Goal: Task Accomplishment & Management: Use online tool/utility

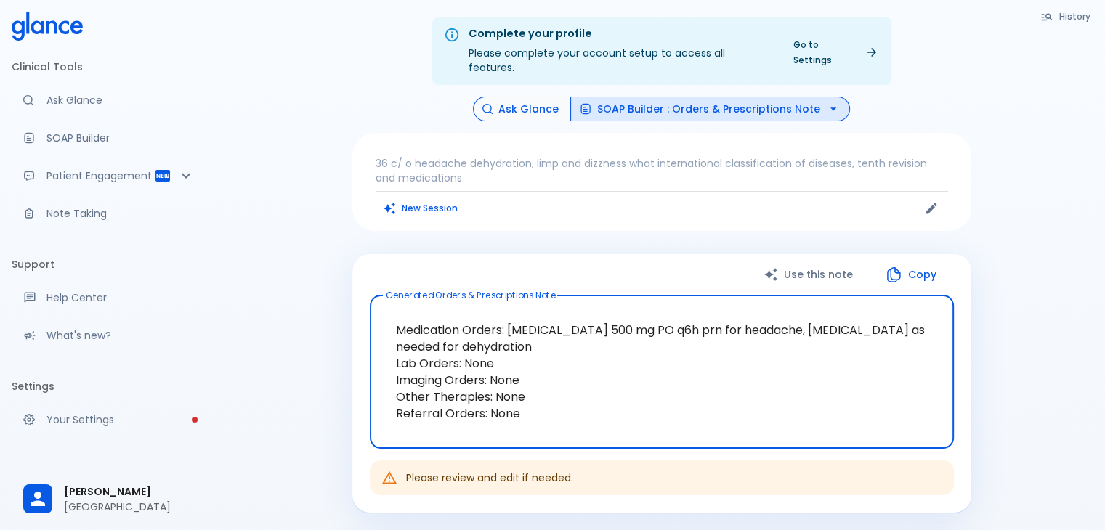
click at [526, 97] on button "Ask Glance" at bounding box center [522, 109] width 98 height 25
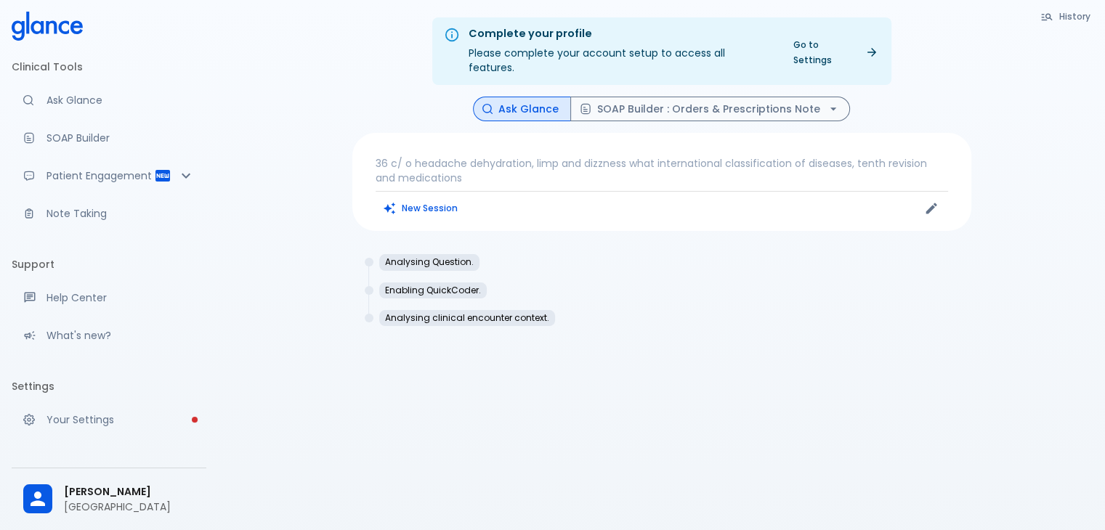
click at [440, 158] on p "36 c/ o headache dehydration, limp and dizzness what international classificati…" at bounding box center [662, 170] width 573 height 29
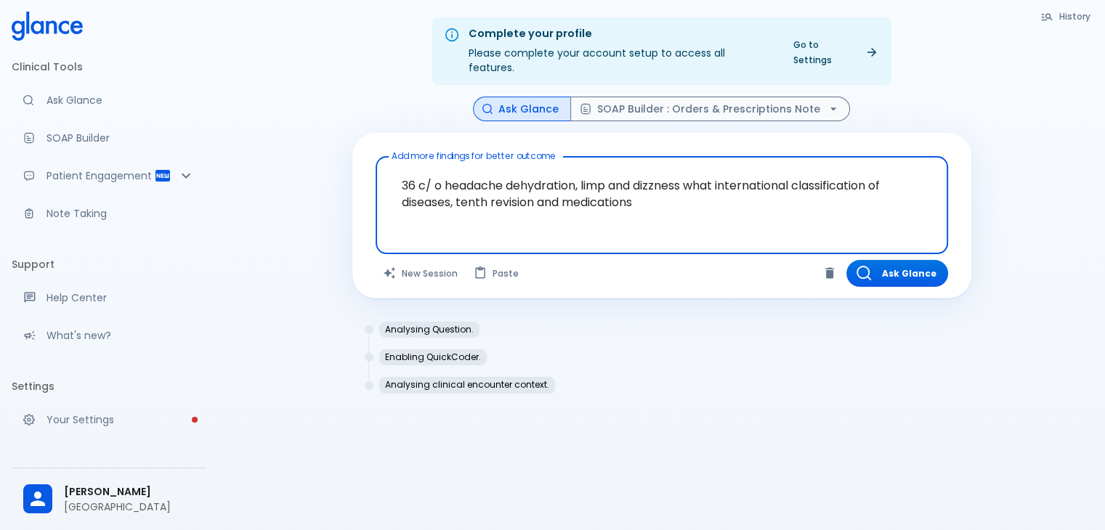
drag, startPoint x: 722, startPoint y: 208, endPoint x: 305, endPoint y: 112, distance: 427.3
click at [305, 112] on div "Complete your profile Please complete your account setup to access all features…" at bounding box center [661, 282] width 887 height 565
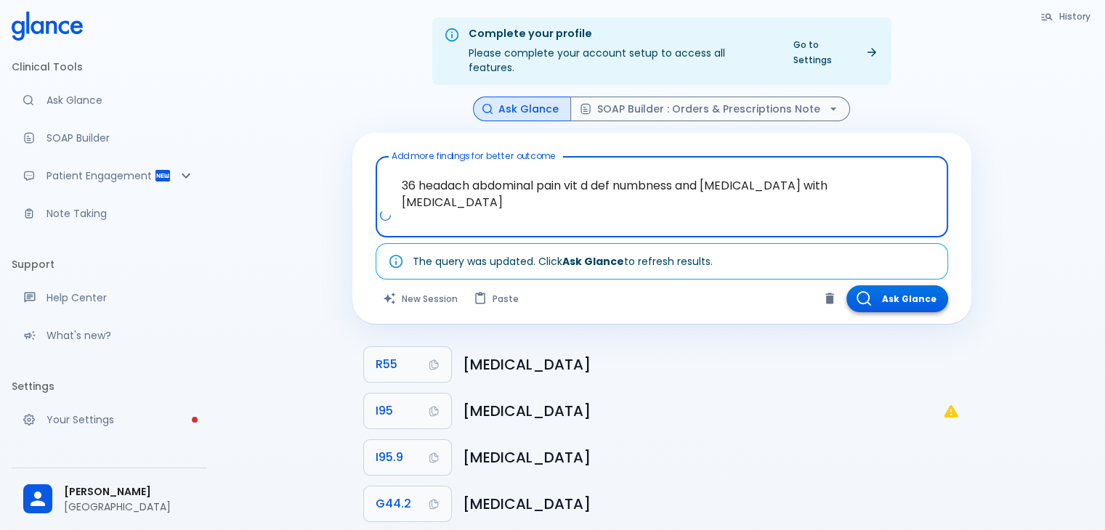
type textarea "36 headach abdominal pain vit d def numbness and [MEDICAL_DATA] with [MEDICAL_D…"
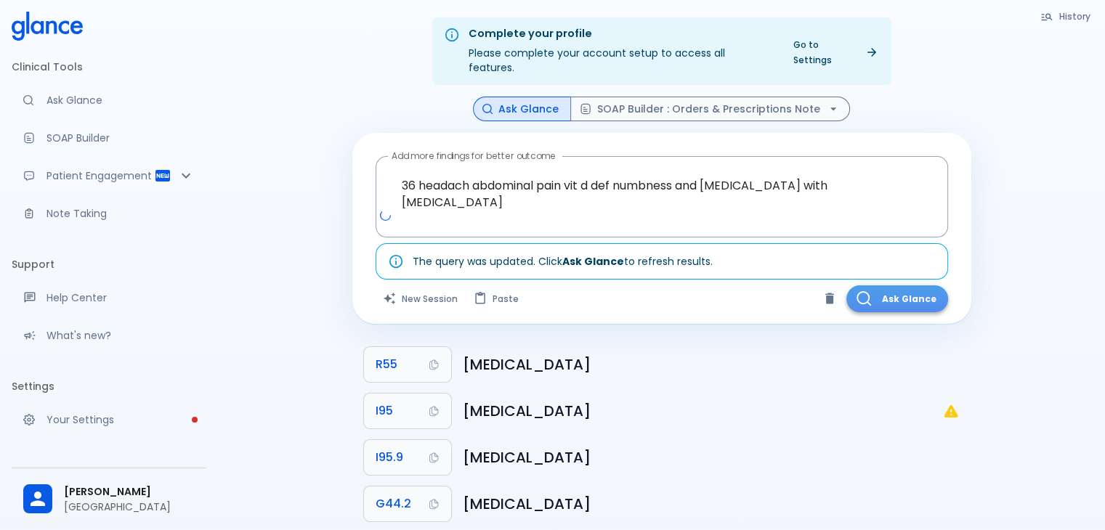
click at [895, 291] on button "Ask Glance" at bounding box center [898, 299] width 102 height 27
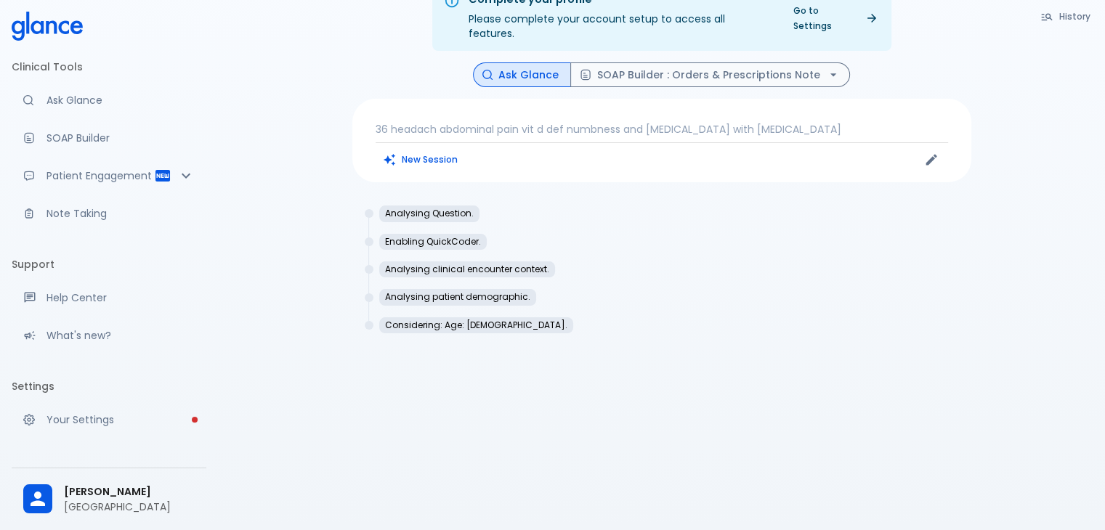
scroll to position [35, 0]
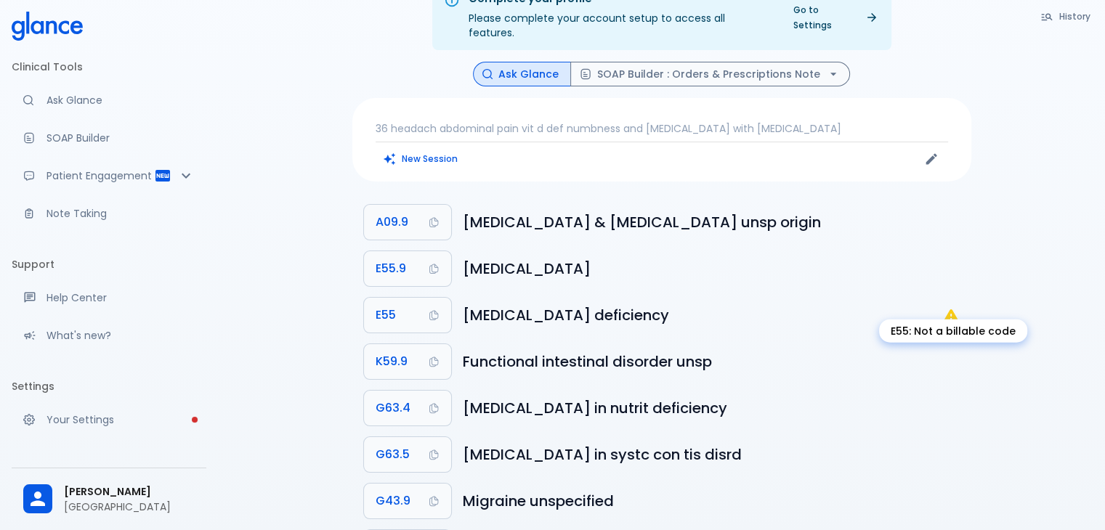
click at [948, 310] on icon "E55: Not a billable code" at bounding box center [951, 316] width 14 height 12
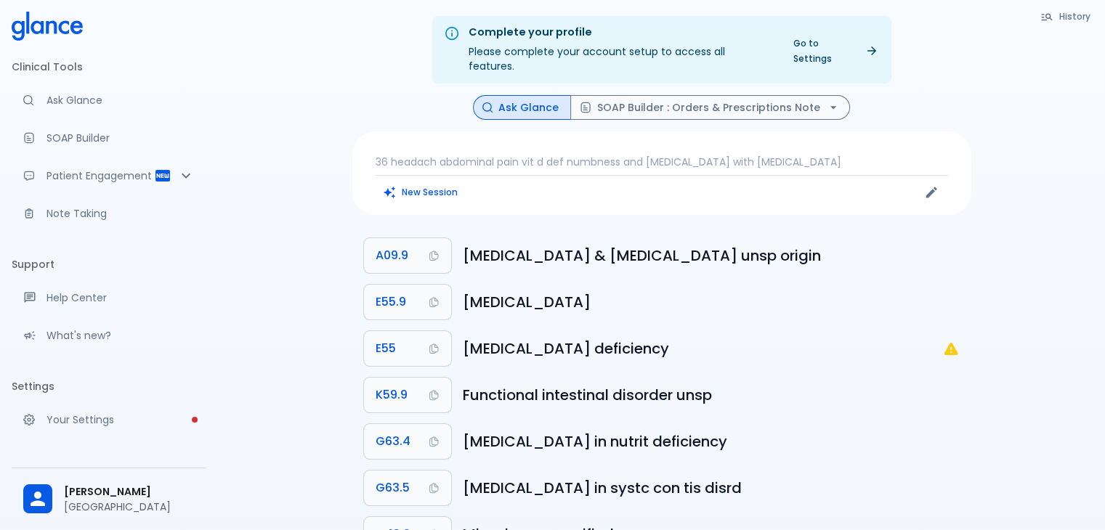
scroll to position [0, 0]
click at [743, 97] on button "SOAP Builder : Orders & Prescriptions Note" at bounding box center [710, 109] width 280 height 25
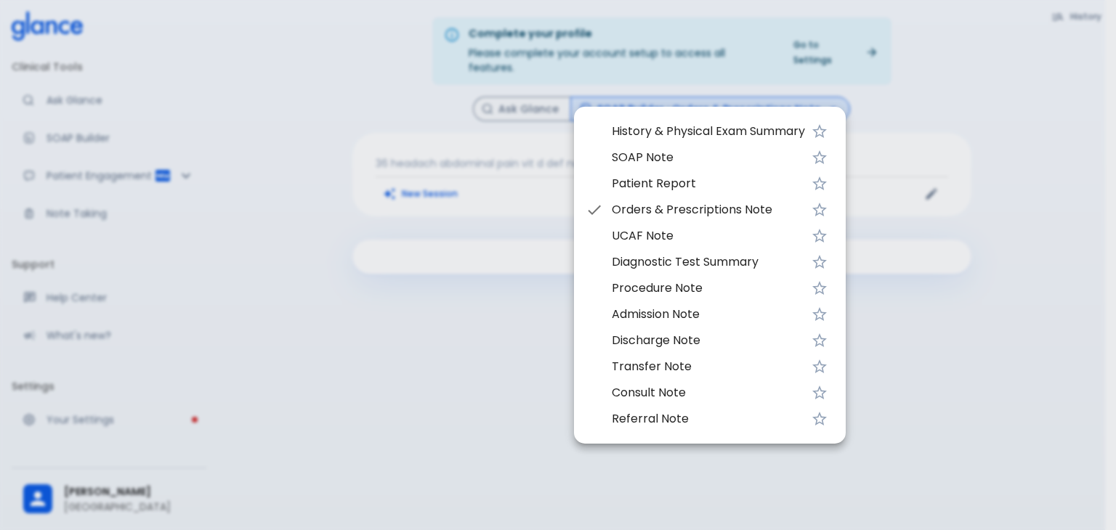
click at [678, 133] on span "History & Physical Exam Summary" at bounding box center [708, 131] width 193 height 17
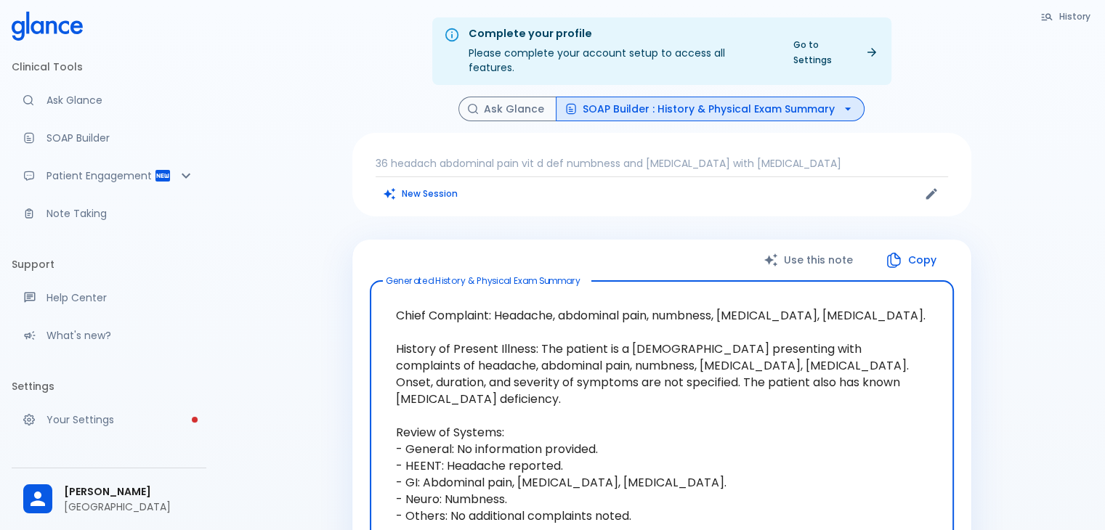
click at [824, 347] on textarea "Chief Complaint: Headache, abdominal pain, numbness, [MEDICAL_DATA], [MEDICAL_D…" at bounding box center [662, 533] width 564 height 480
click at [393, 371] on textarea "Chief Complaint: Headache, abdominal pain, numbness, [MEDICAL_DATA], [MEDICAL_D…" at bounding box center [662, 533] width 564 height 480
click at [709, 369] on textarea "Chief Complaint: Headache, abdominal pain, numbness, [MEDICAL_DATA], [MEDICAL_D…" at bounding box center [662, 533] width 564 height 480
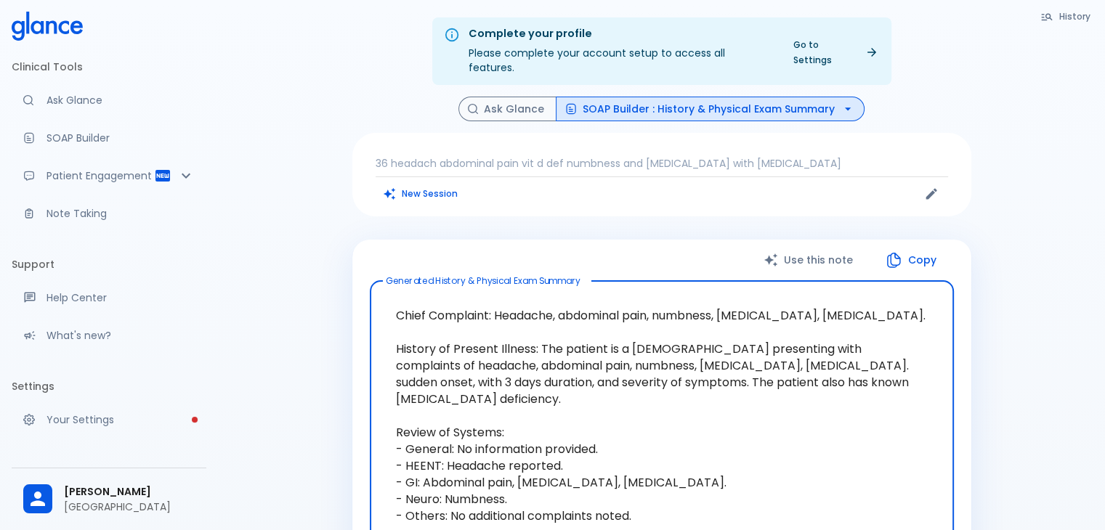
click at [506, 368] on textarea "Chief Complaint: Headache, abdominal pain, numbness, [MEDICAL_DATA], [MEDICAL_D…" at bounding box center [662, 533] width 564 height 480
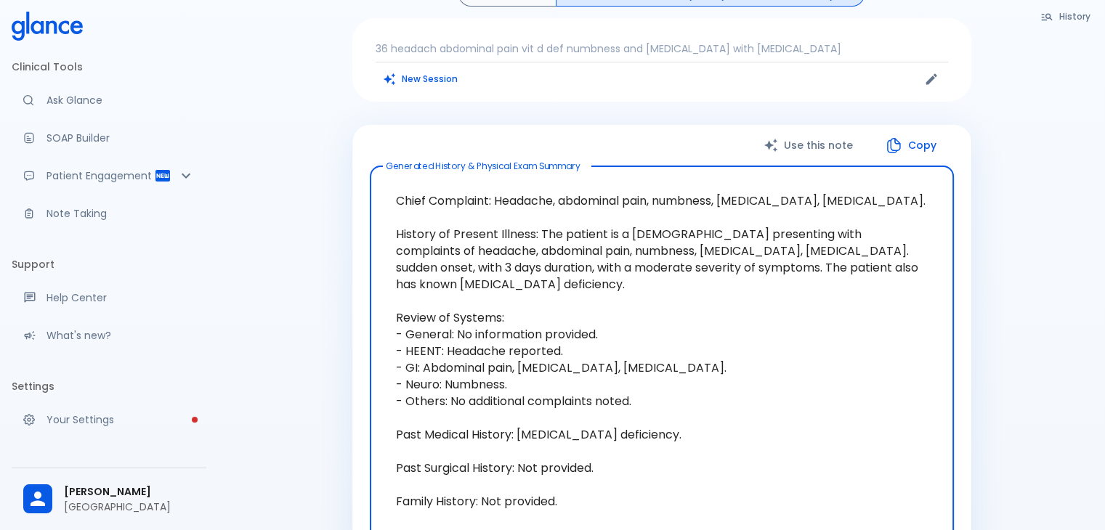
scroll to position [73, 0]
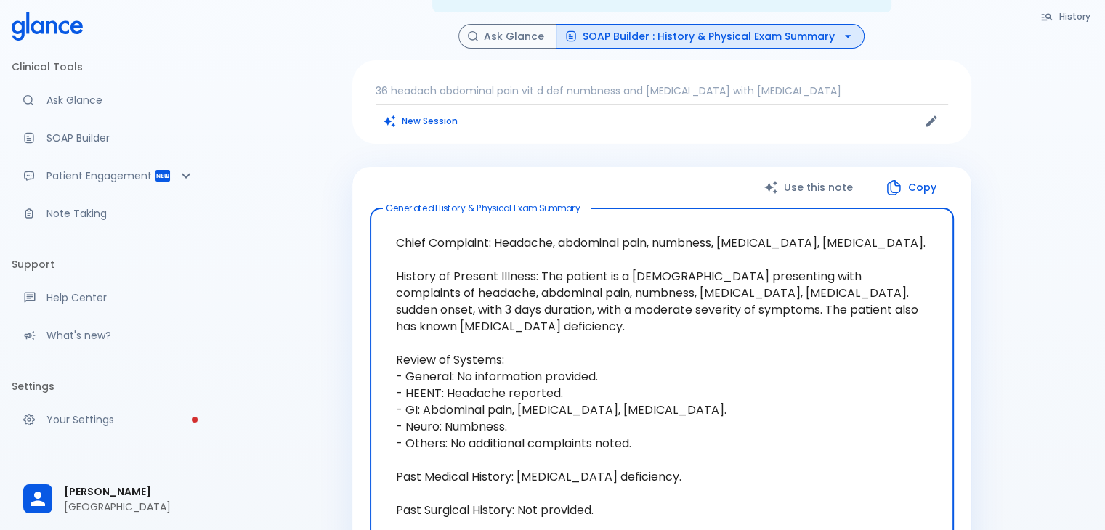
type textarea "Chief Complaint: Headache, abdominal pain, numbness, [MEDICAL_DATA], [MEDICAL_D…"
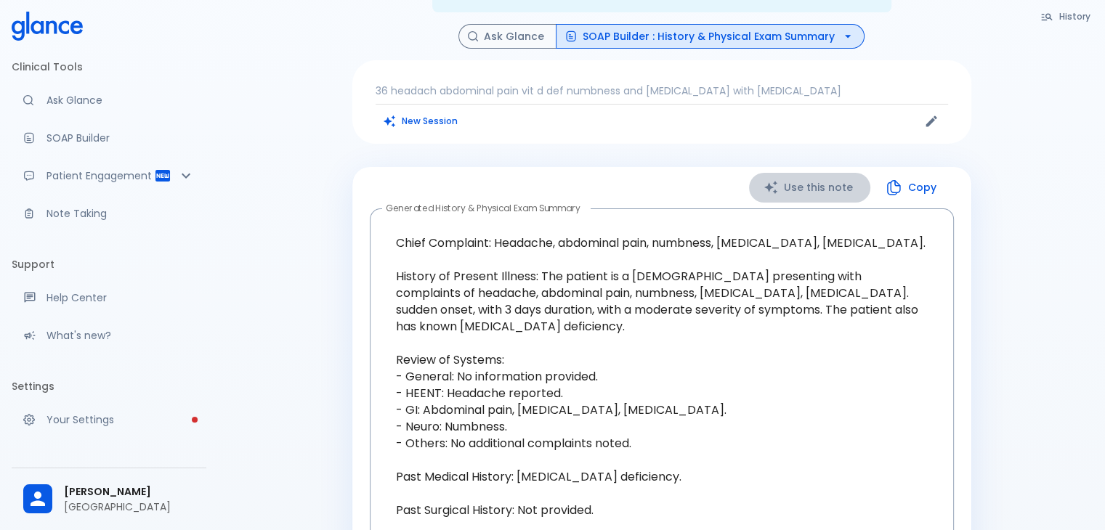
click at [825, 176] on button "Use this note" at bounding box center [809, 188] width 121 height 30
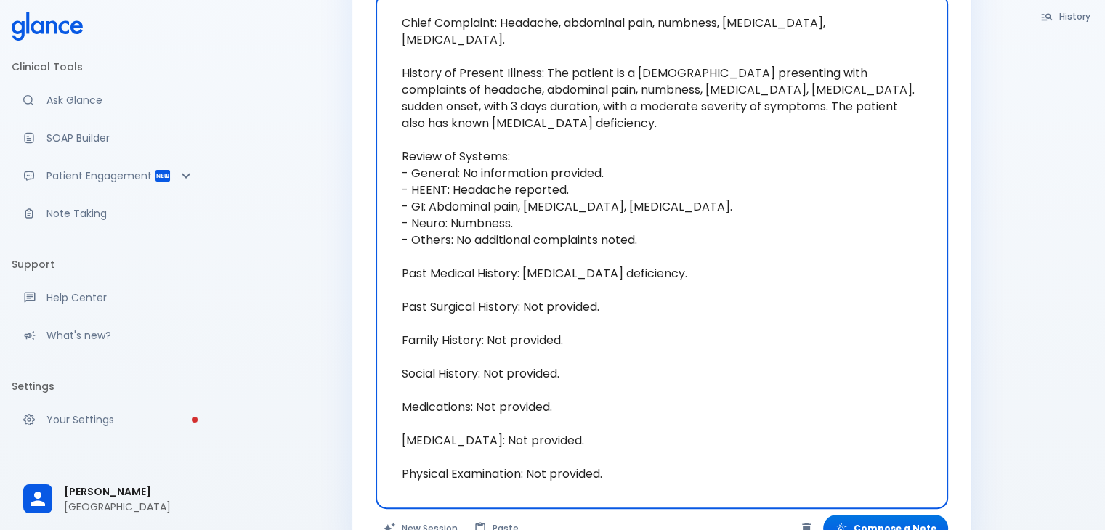
scroll to position [424, 0]
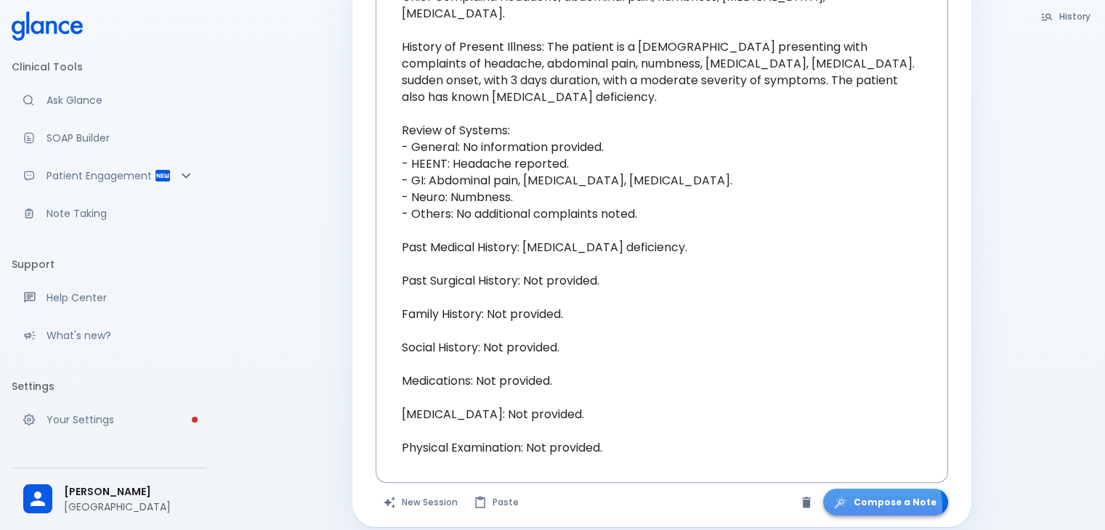
click at [878, 492] on button "Compose a Note" at bounding box center [885, 502] width 125 height 27
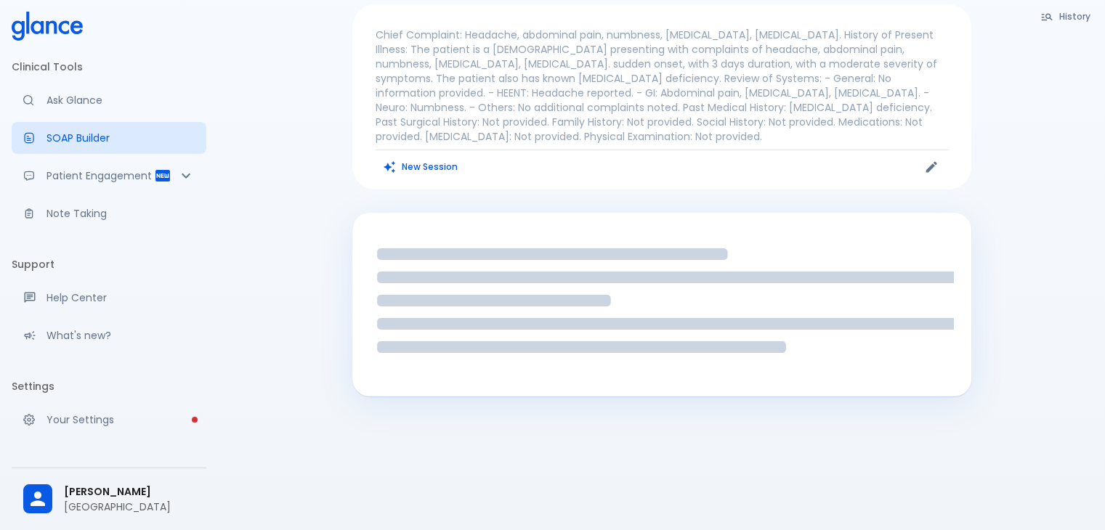
scroll to position [113, 0]
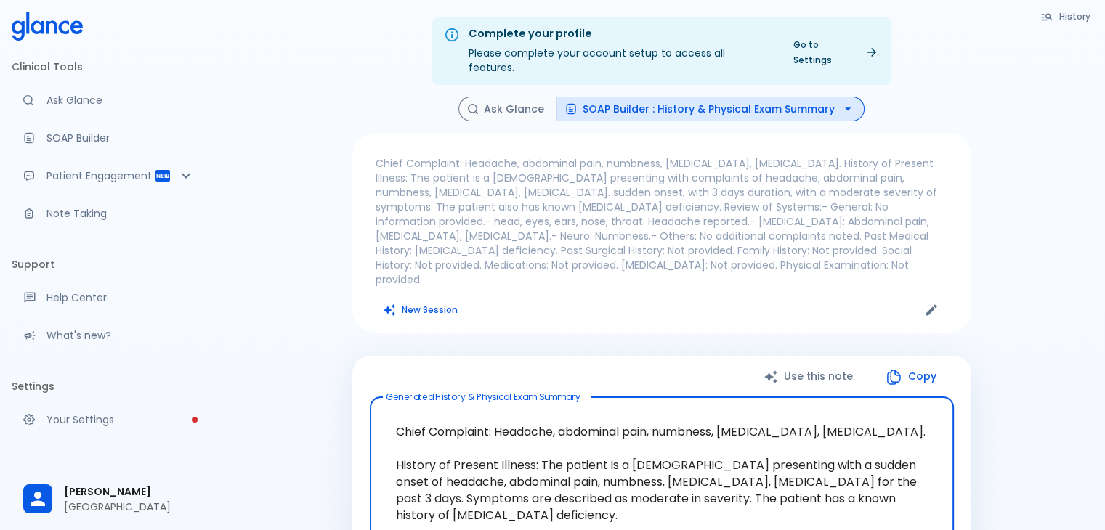
click at [841, 102] on icon "button" at bounding box center [848, 109] width 15 height 15
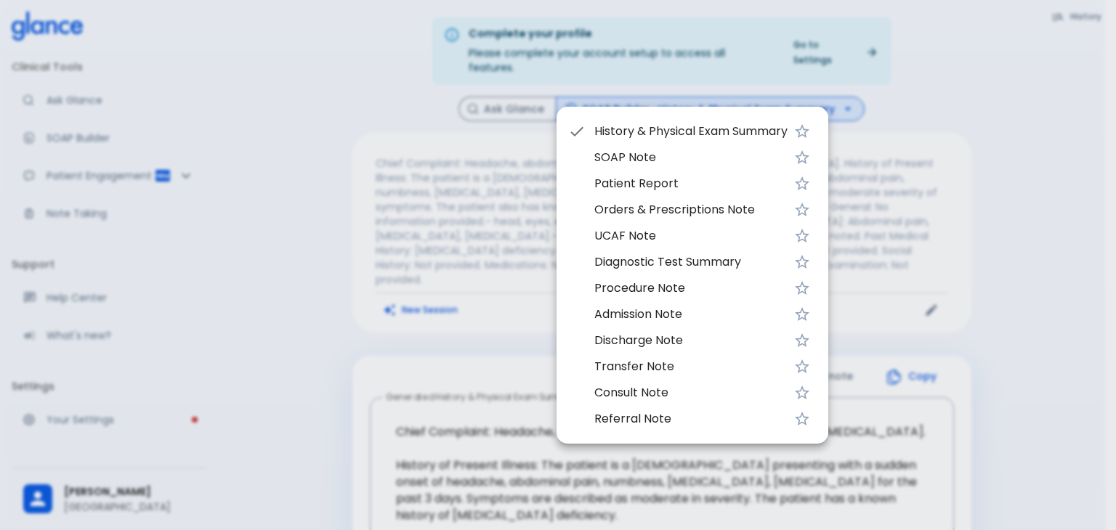
click at [645, 211] on span "Orders & Prescriptions Note" at bounding box center [690, 209] width 193 height 17
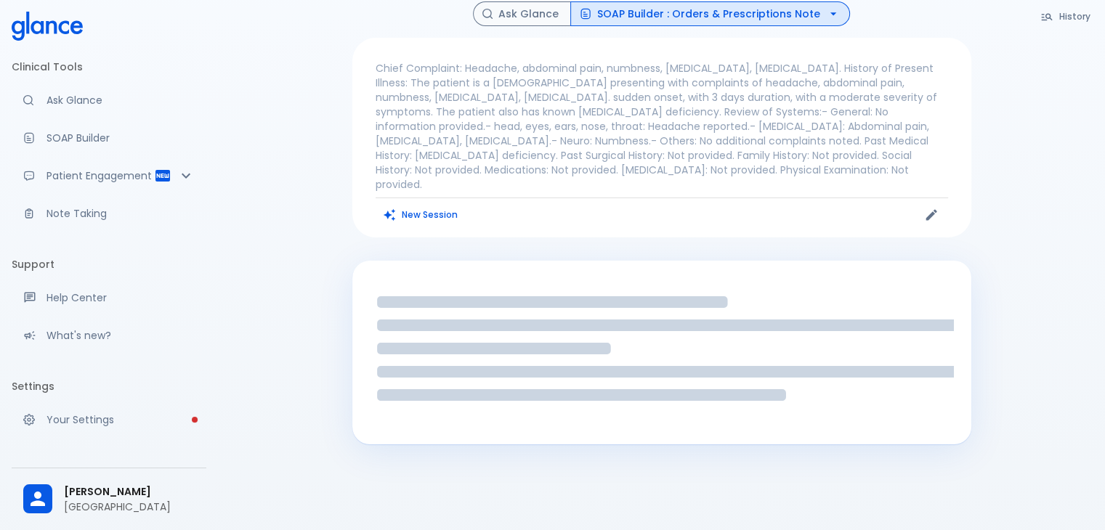
scroll to position [113, 0]
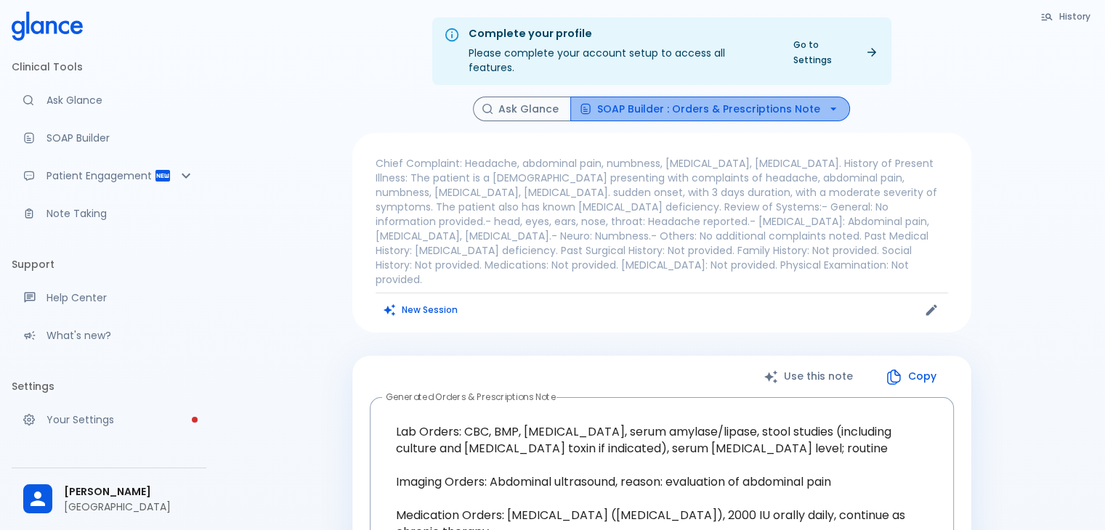
click at [770, 97] on button "SOAP Builder : Orders & Prescriptions Note" at bounding box center [710, 109] width 280 height 25
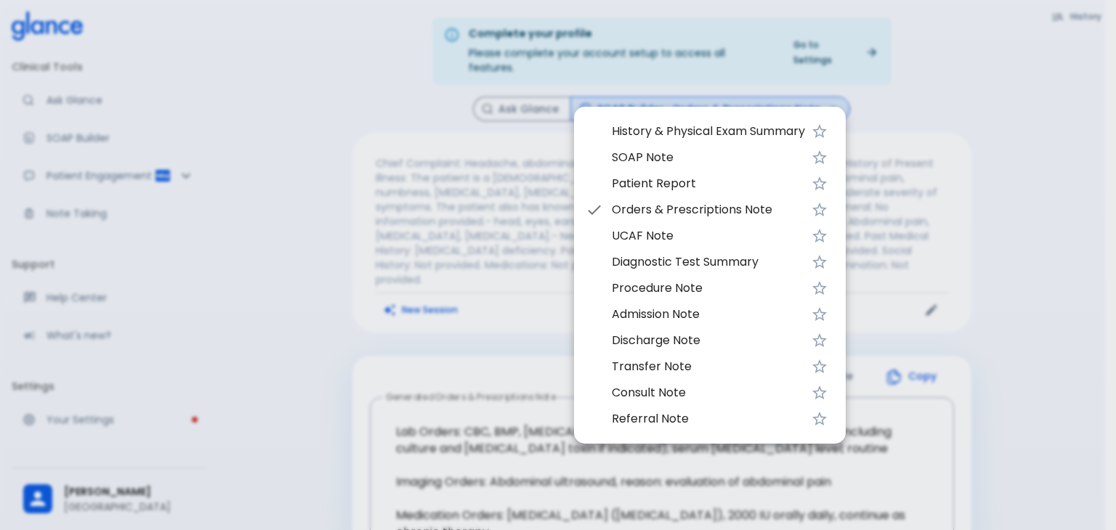
click at [676, 234] on span "UCAF Note" at bounding box center [708, 235] width 193 height 17
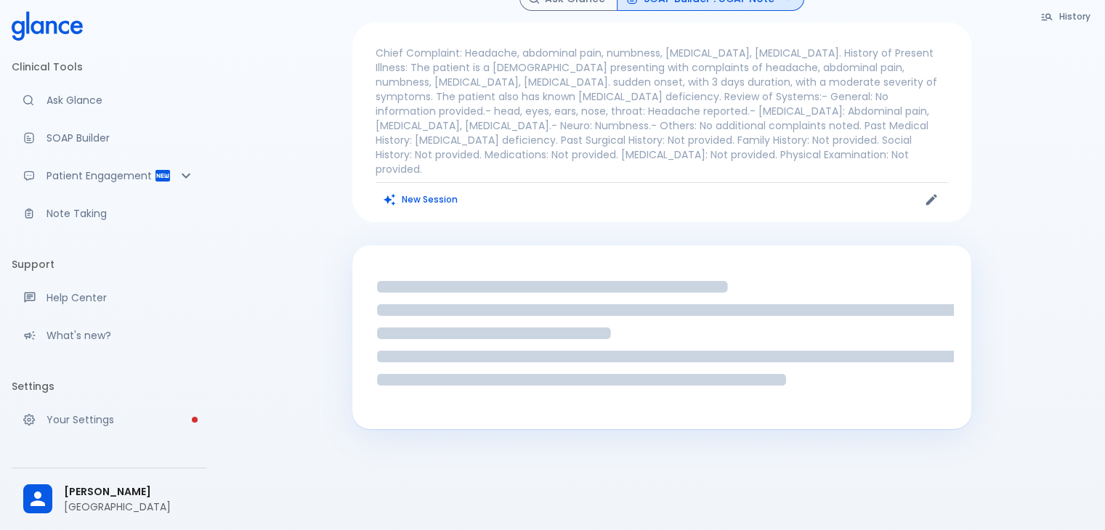
scroll to position [113, 0]
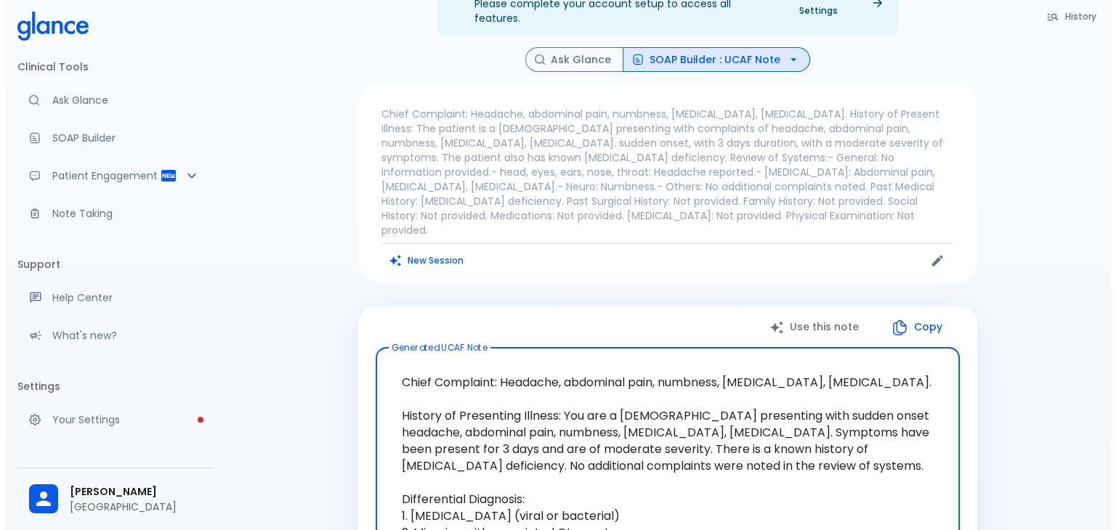
scroll to position [41, 0]
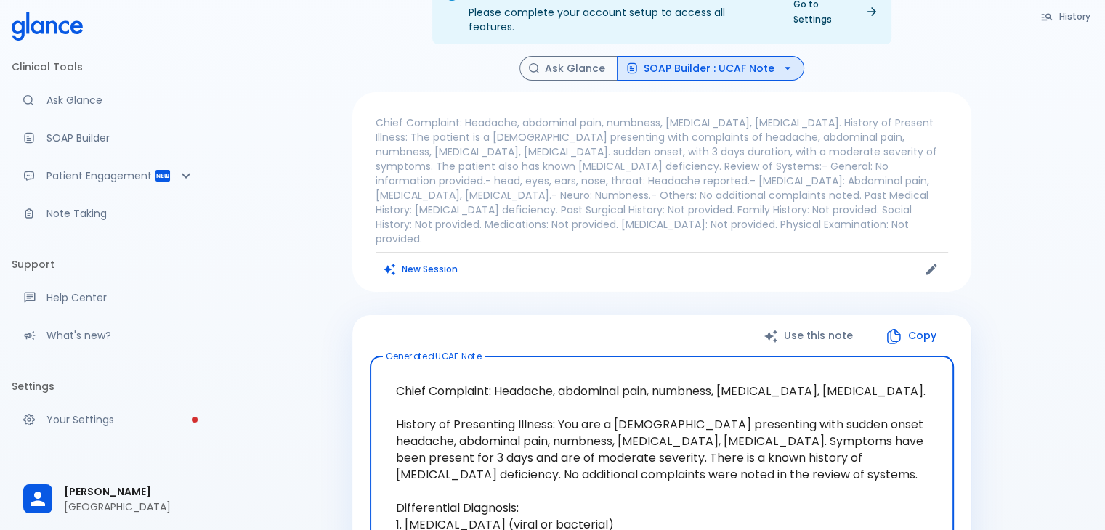
click at [774, 56] on button "SOAP Builder : UCAF Note" at bounding box center [710, 68] width 187 height 25
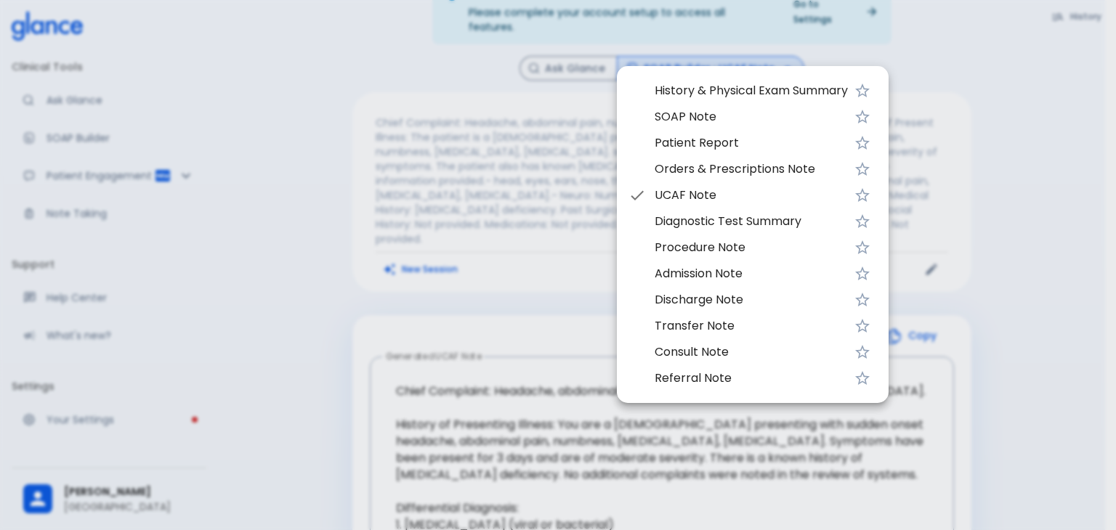
click at [698, 224] on span "Diagnostic Test Summary" at bounding box center [751, 221] width 193 height 17
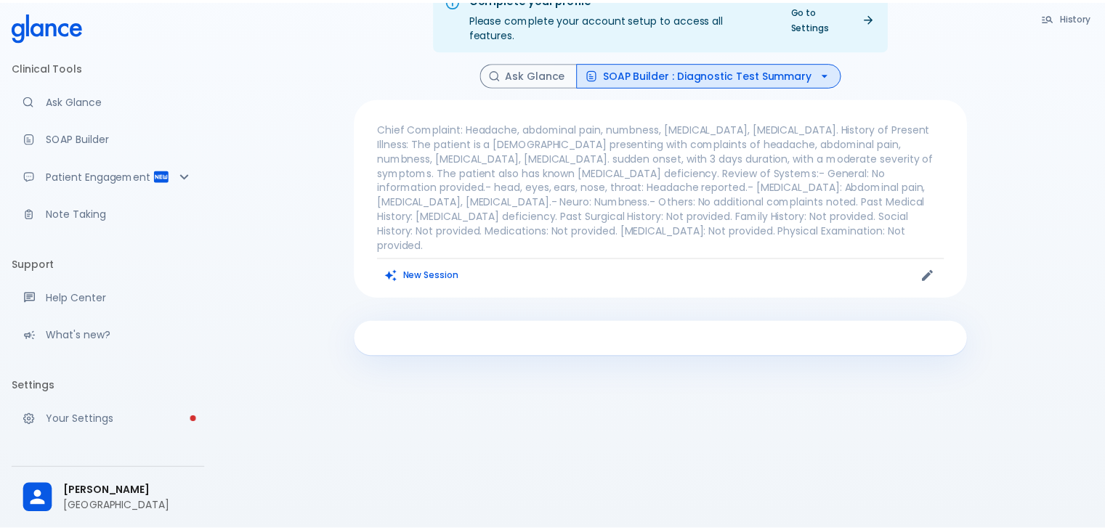
scroll to position [35, 0]
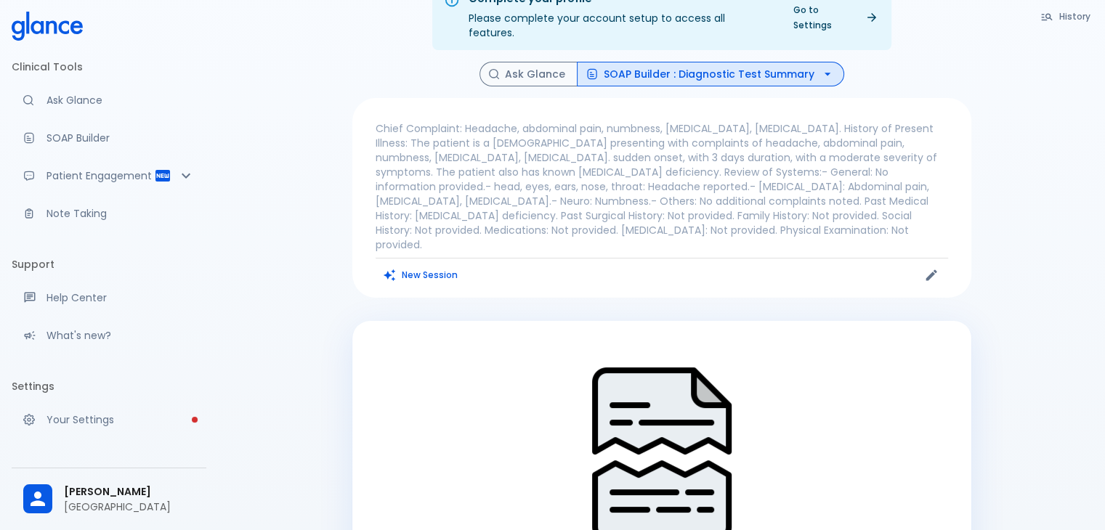
click at [820, 67] on icon "button" at bounding box center [827, 74] width 15 height 15
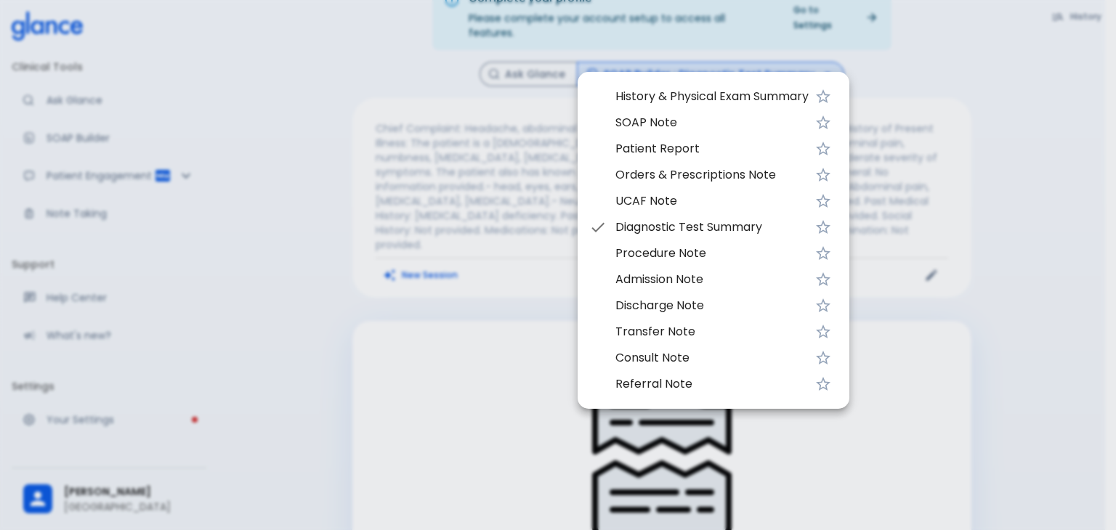
click at [659, 258] on span "Procedure Note" at bounding box center [711, 253] width 193 height 17
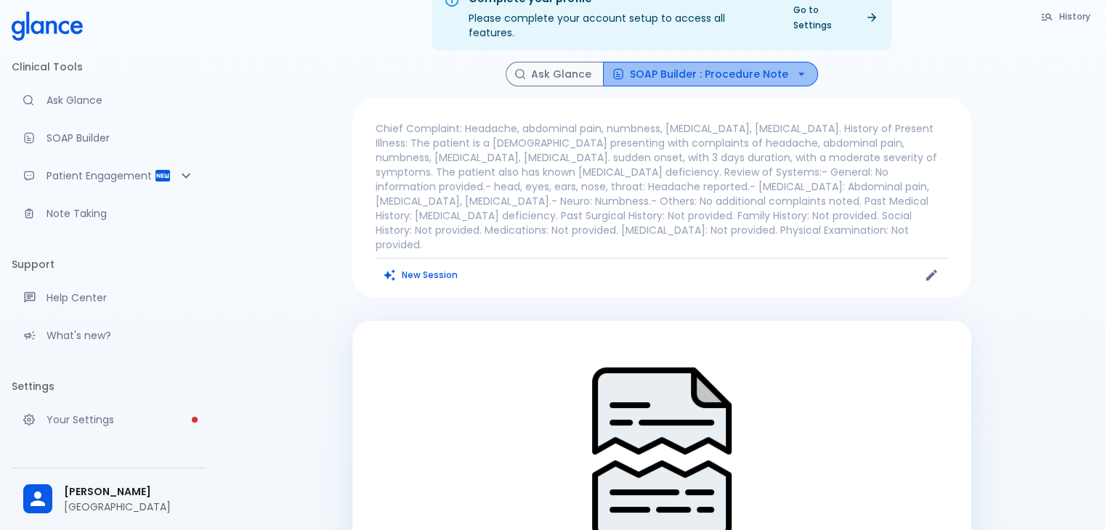
click at [775, 62] on button "SOAP Builder : Procedure Note" at bounding box center [710, 74] width 215 height 25
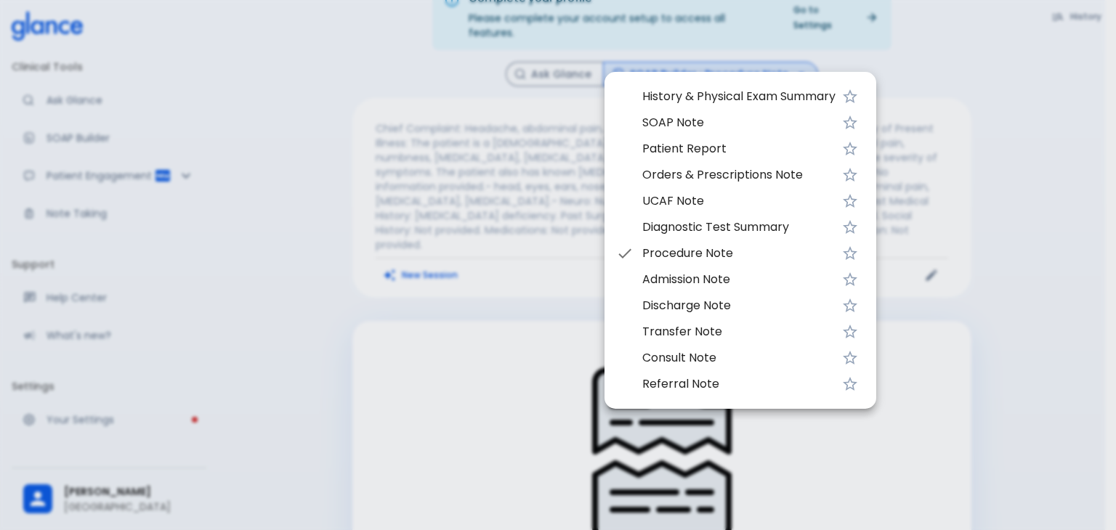
click at [718, 281] on span "Admission Note" at bounding box center [738, 279] width 193 height 17
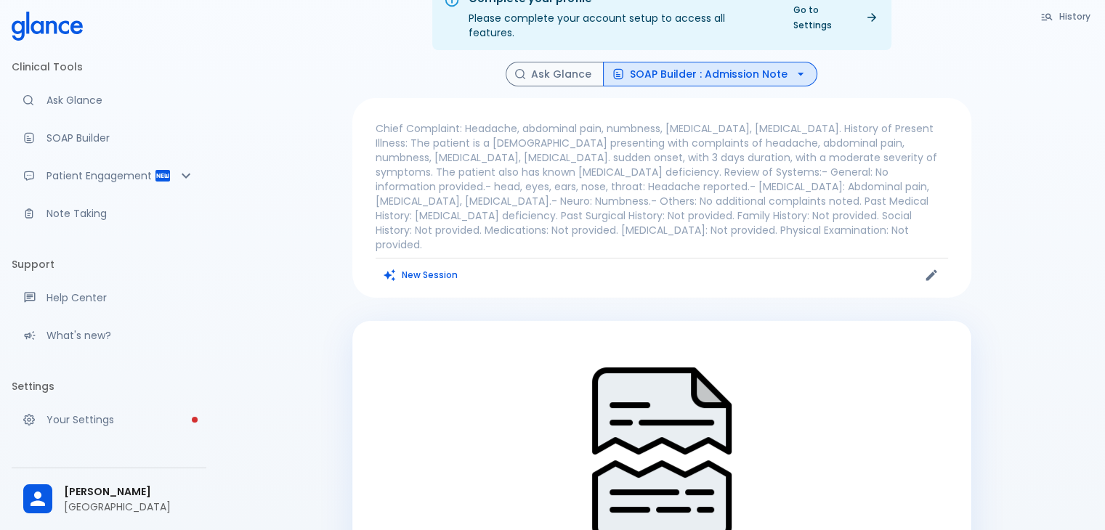
click at [776, 62] on button "SOAP Builder : Admission Note" at bounding box center [710, 74] width 214 height 25
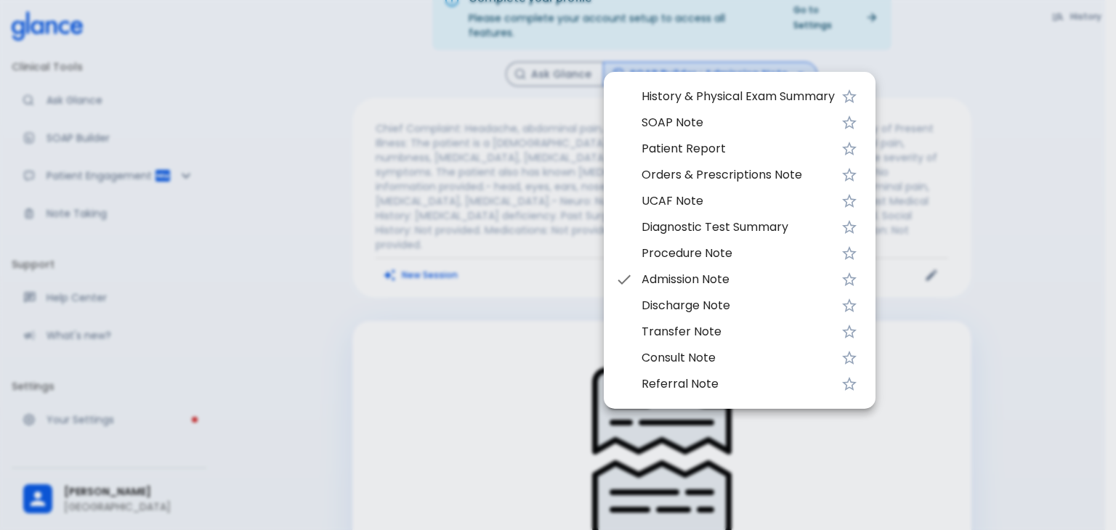
click at [698, 310] on span "Discharge Note" at bounding box center [738, 305] width 193 height 17
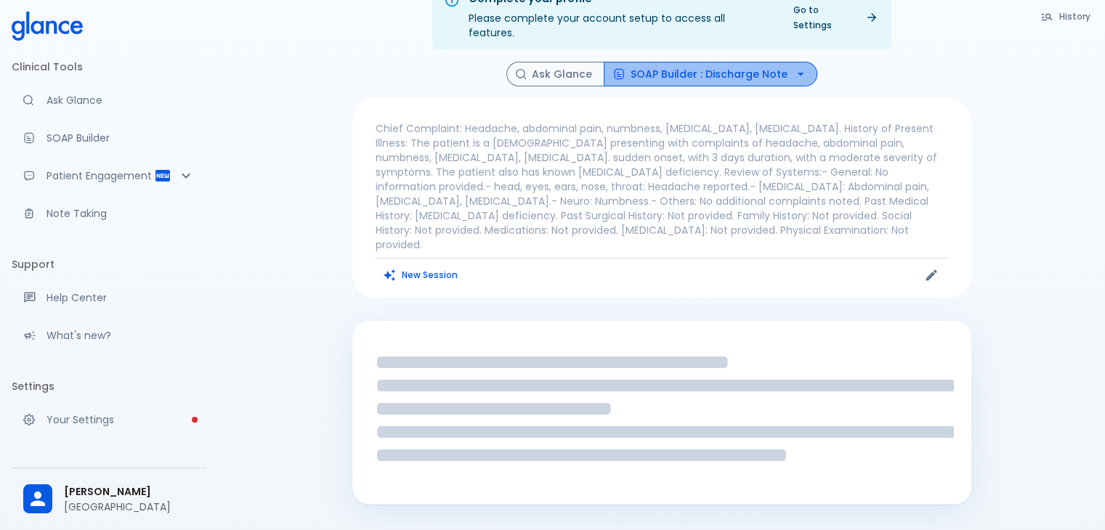
click at [797, 73] on icon "button" at bounding box center [800, 74] width 6 height 3
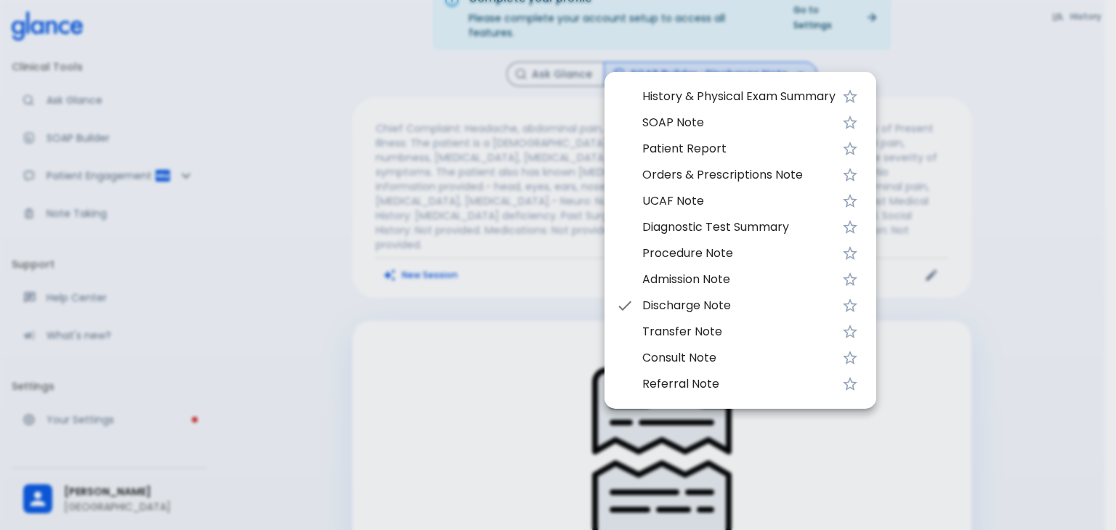
click at [712, 95] on span "History & Physical Exam Summary" at bounding box center [738, 96] width 193 height 17
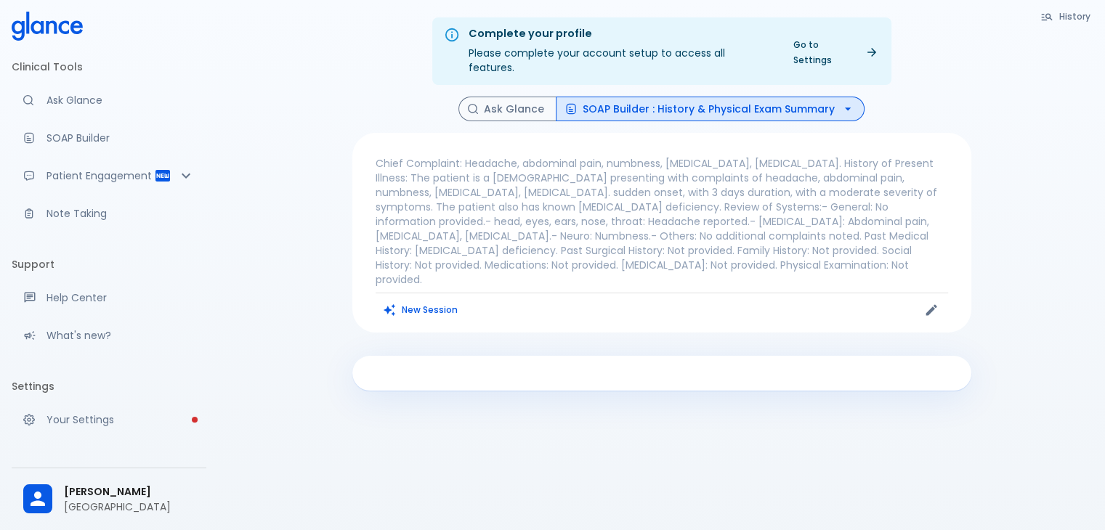
click at [841, 52] on link "Go to Settings" at bounding box center [835, 52] width 101 height 36
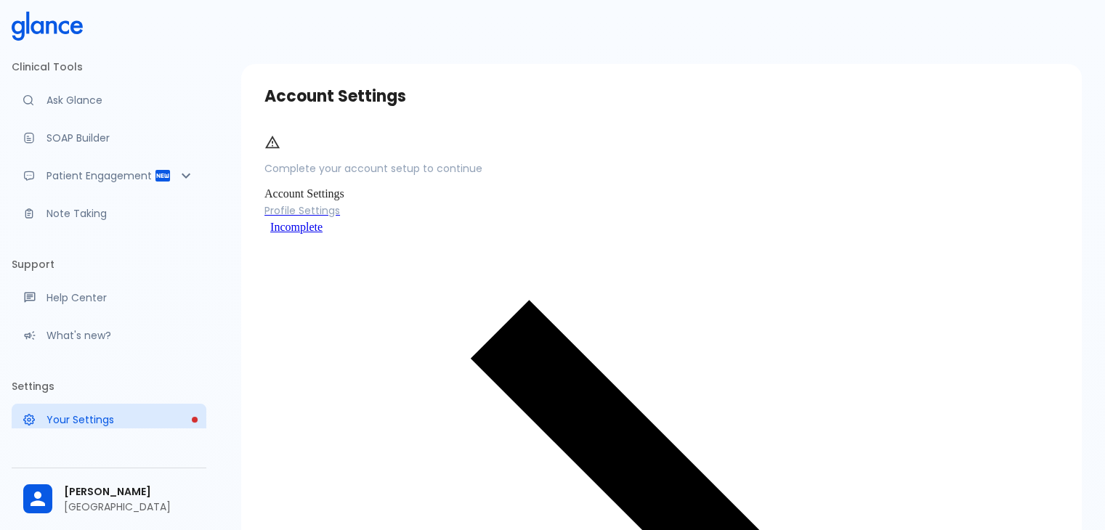
click at [464, 218] on span "Profile Settings" at bounding box center [661, 210] width 794 height 15
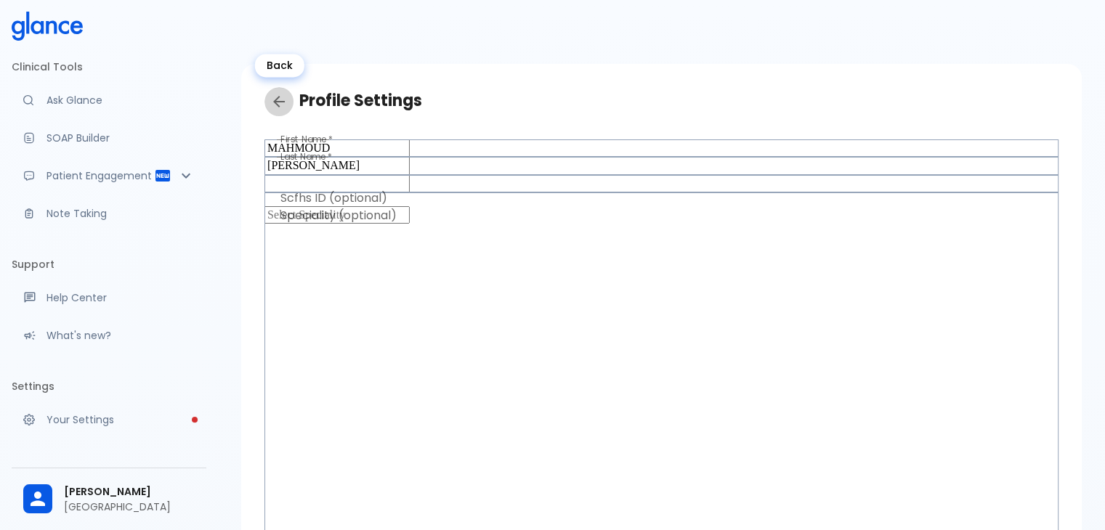
click at [282, 109] on icon "Back" at bounding box center [278, 101] width 17 height 17
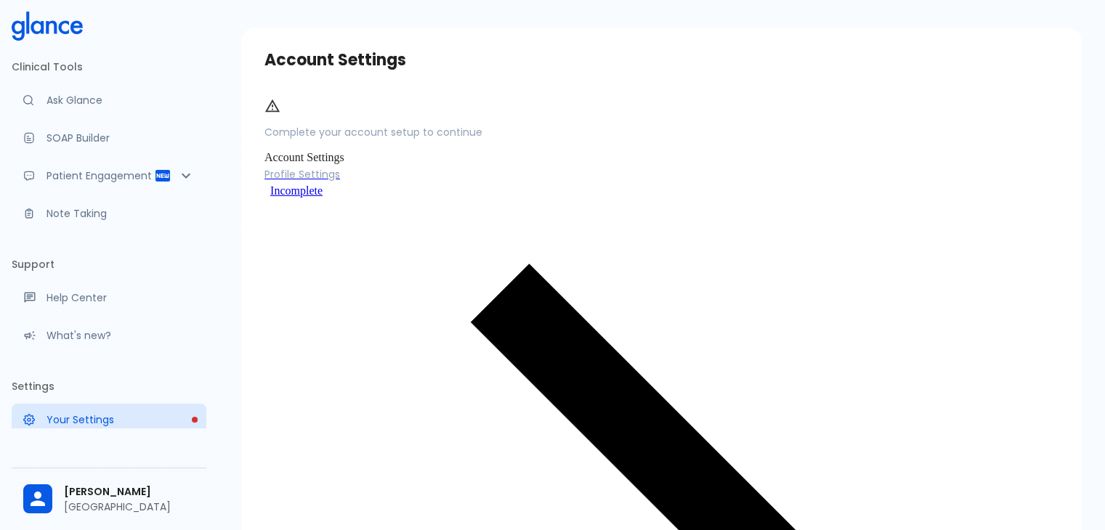
scroll to position [38, 0]
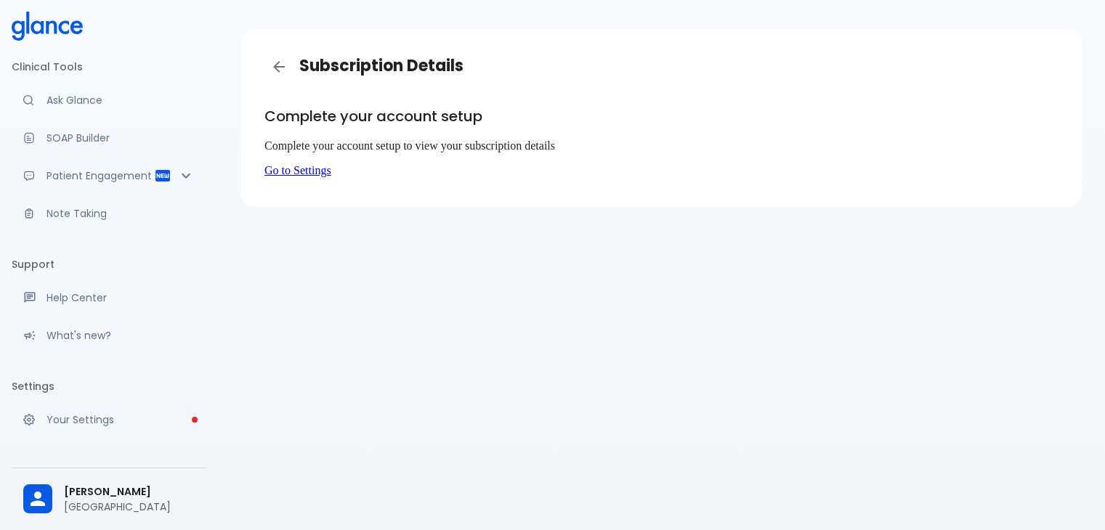
click at [331, 177] on link "Go to Settings" at bounding box center [297, 170] width 67 height 12
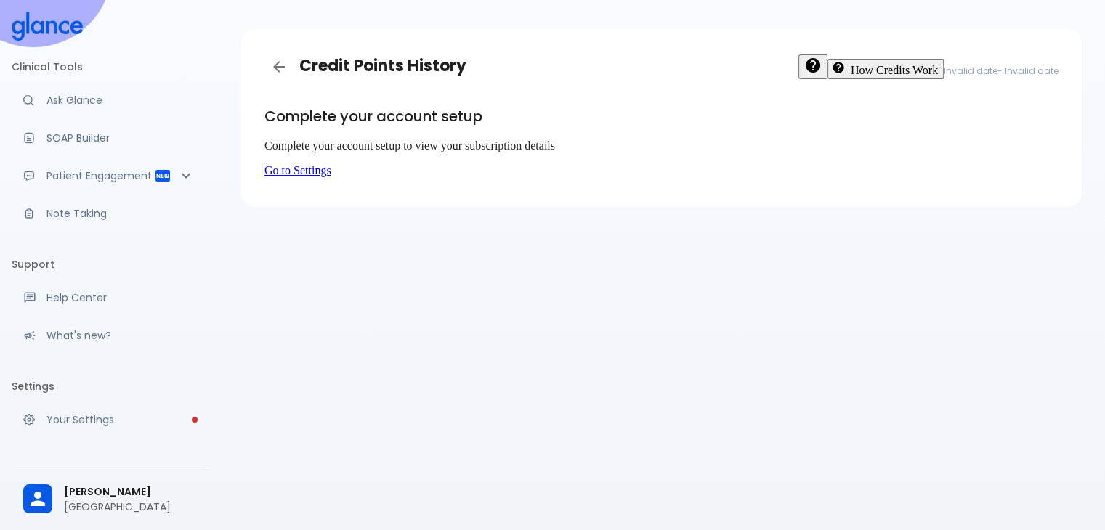
click at [331, 177] on link "Go to Settings" at bounding box center [297, 170] width 67 height 12
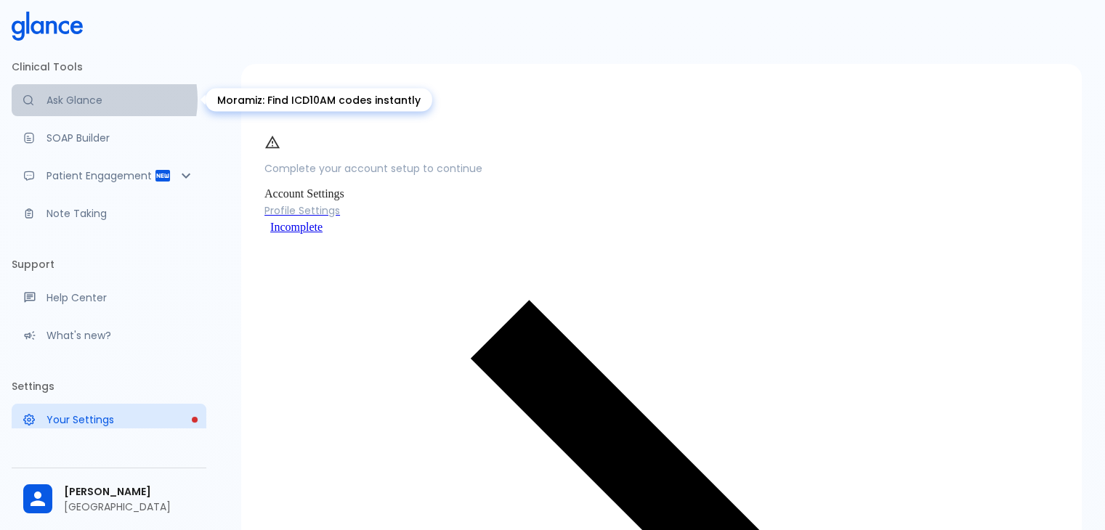
click at [92, 100] on p "Ask Glance" at bounding box center [121, 100] width 148 height 15
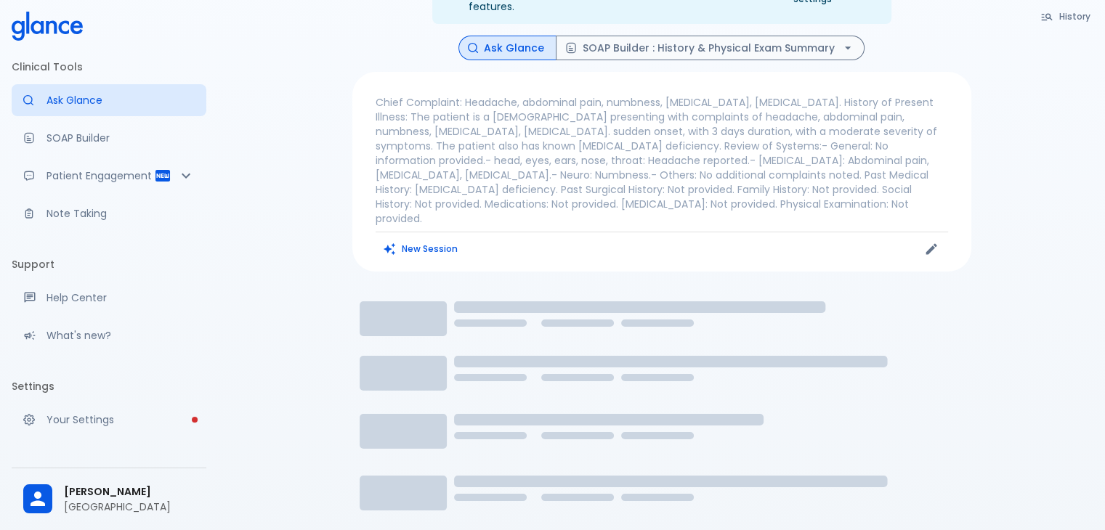
scroll to position [35, 0]
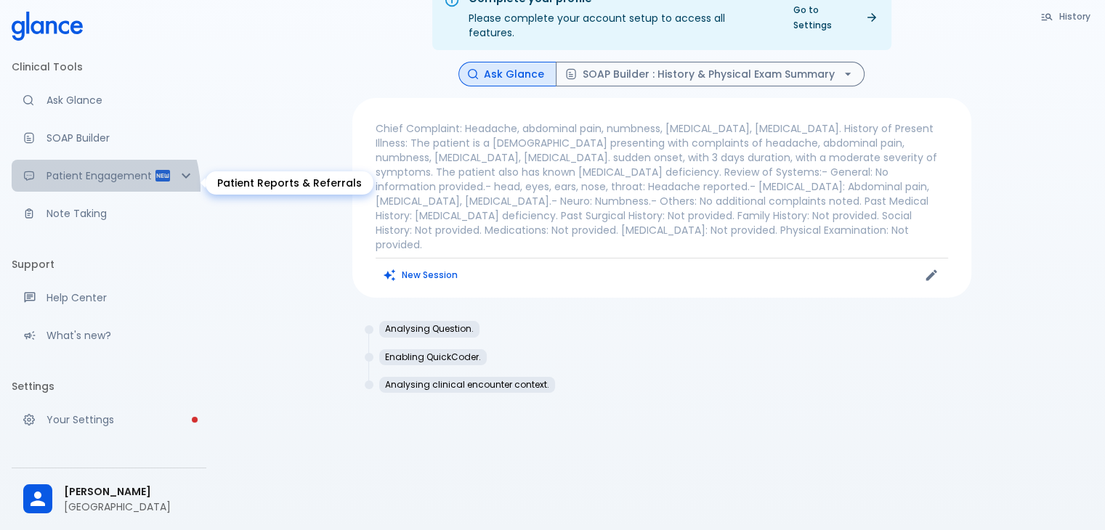
click at [82, 183] on p "Patient Engagement" at bounding box center [101, 176] width 108 height 15
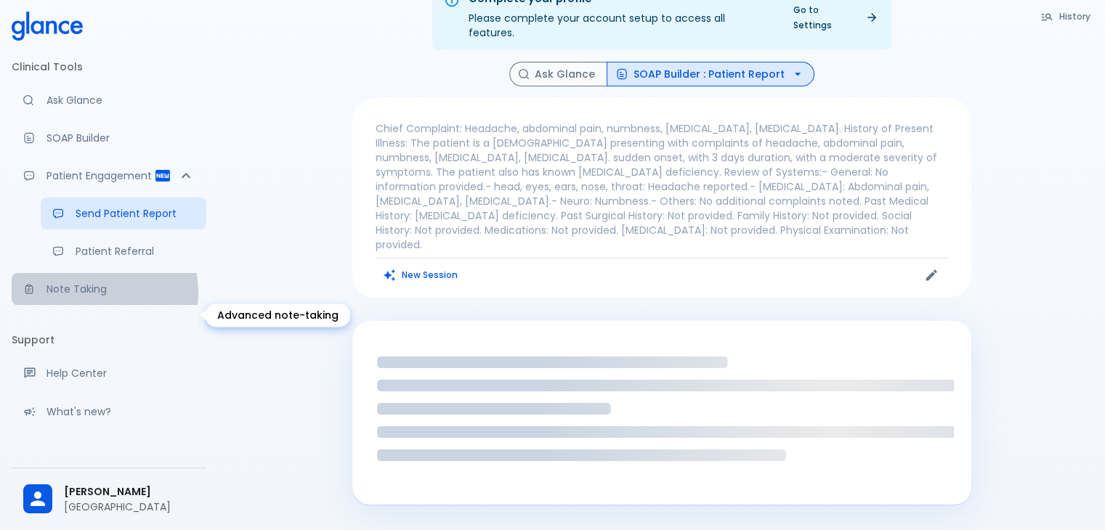
click at [84, 296] on p "Note Taking" at bounding box center [121, 289] width 148 height 15
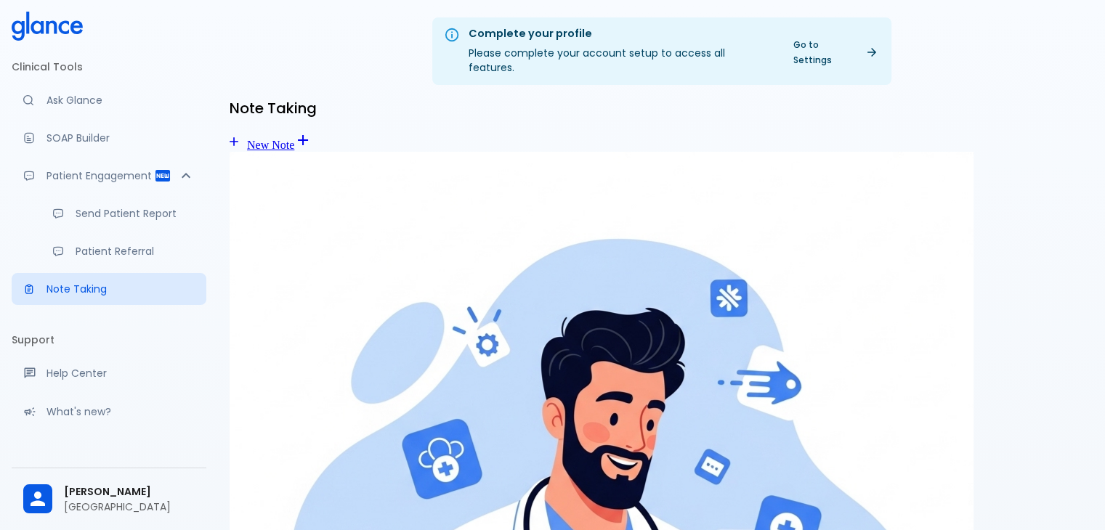
click at [1025, 131] on body "↧ pull to refresh ↧ Clinical Tools Ask Glance SOAP Builder Patient Engagement S…" at bounding box center [552, 492] width 1105 height 985
click at [1025, 148] on body "↧ pull to refresh ↧ Clinical Tools Ask Glance SOAP Builder Patient Engagement S…" at bounding box center [552, 492] width 1105 height 985
click at [294, 139] on link "New Note" at bounding box center [262, 145] width 65 height 12
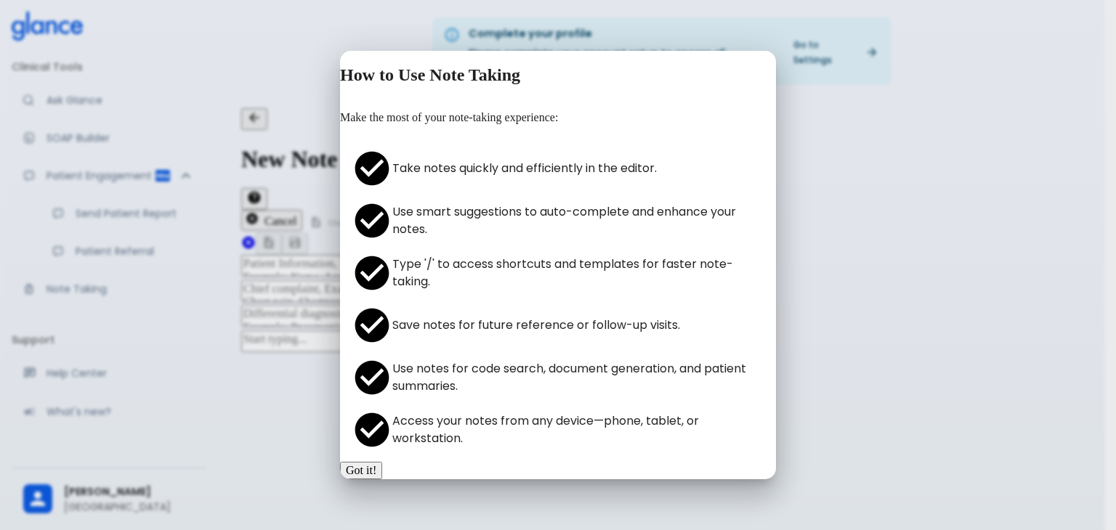
click at [382, 462] on button "Got it!" at bounding box center [361, 470] width 42 height 17
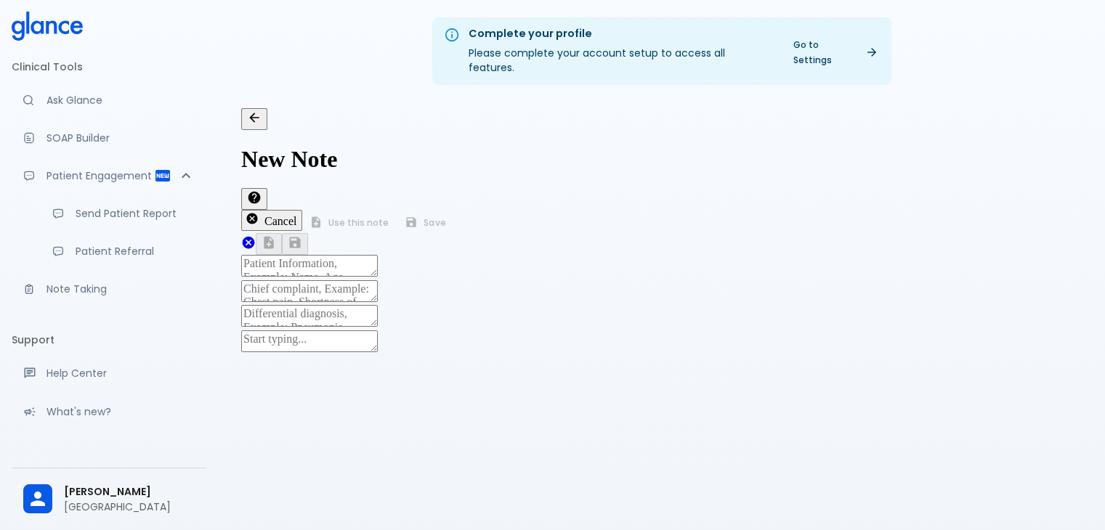
click at [276, 255] on textarea at bounding box center [309, 266] width 137 height 22
click at [730, 355] on div at bounding box center [661, 355] width 841 height 0
click at [378, 255] on textarea "[PERSON_NAME] complein of headache" at bounding box center [309, 266] width 137 height 22
click at [465, 280] on div "x" at bounding box center [661, 292] width 841 height 25
click at [373, 255] on textarea "[PERSON_NAME] complein of headache" at bounding box center [309, 266] width 137 height 22
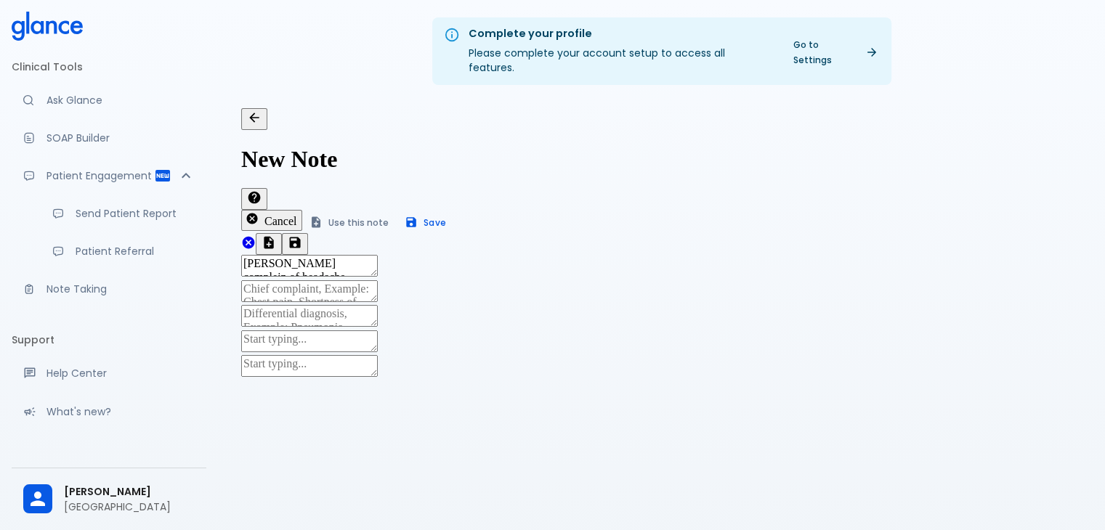
click at [378, 255] on textarea "[PERSON_NAME] complein of headache" at bounding box center [309, 266] width 137 height 22
drag, startPoint x: 291, startPoint y: 155, endPoint x: 278, endPoint y: 161, distance: 13.4
click at [278, 255] on textarea "ail complain of headache" at bounding box center [309, 266] width 137 height 22
click at [370, 68] on div "Complete your profile Please complete your account setup to access all features…" at bounding box center [662, 51] width 864 height 68
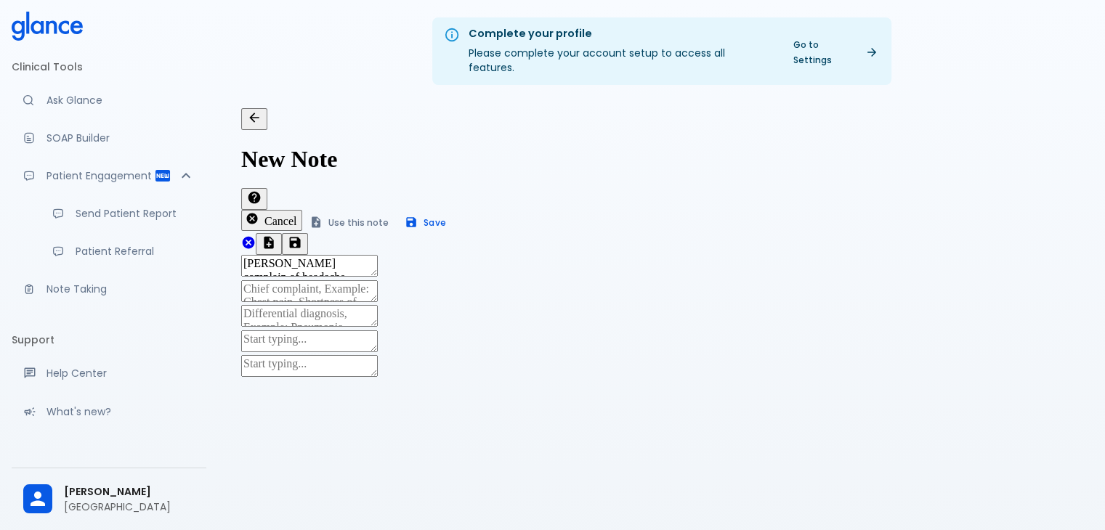
click at [378, 255] on textarea "[PERSON_NAME] complain of headache" at bounding box center [309, 266] width 137 height 22
type textarea "[PERSON_NAME] complain of headache , [MEDICAL_DATA], took"
